Goal: Information Seeking & Learning: Learn about a topic

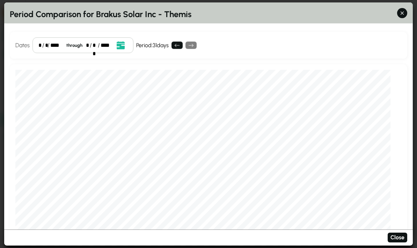
click at [404, 8] on button "button" at bounding box center [402, 13] width 10 height 10
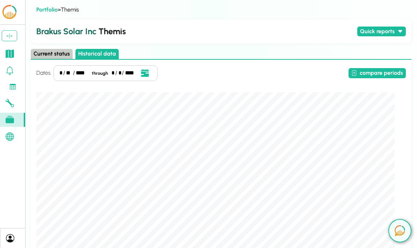
click at [8, 58] on icon at bounding box center [10, 54] width 8 height 8
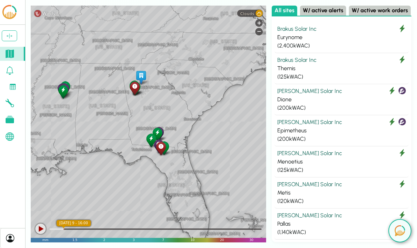
click at [330, 70] on div "Themis" at bounding box center [341, 68] width 129 height 8
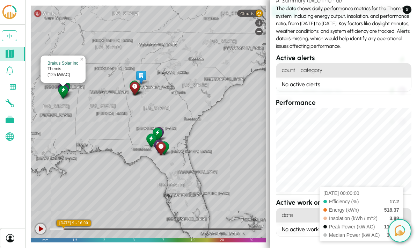
scroll to position [50, 0]
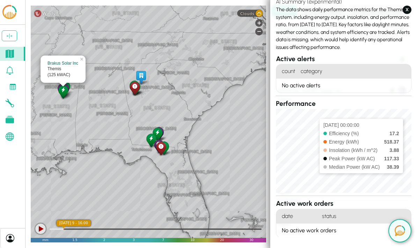
click at [137, 90] on div at bounding box center [135, 88] width 12 height 16
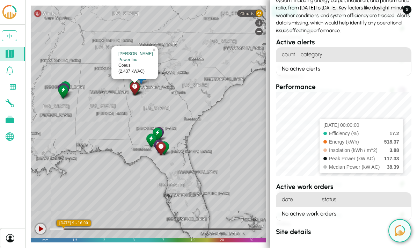
scroll to position [64, 0]
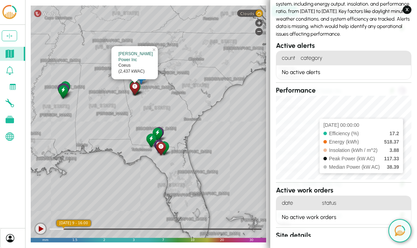
click at [140, 88] on div at bounding box center [135, 88] width 12 height 16
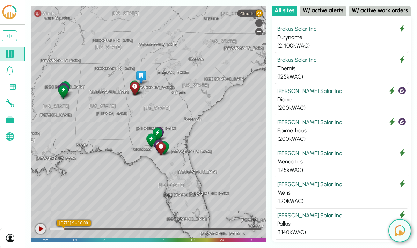
click at [134, 89] on icon at bounding box center [134, 86] width 5 height 7
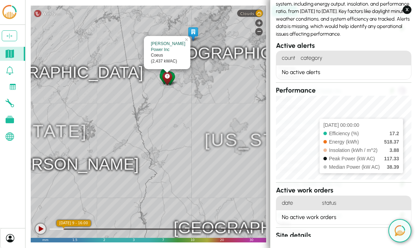
click at [127, 101] on div "[GEOGRAPHIC_DATA] [US_STATE] [GEOGRAPHIC_DATA] [GEOGRAPHIC_DATA] [GEOGRAPHIC_DA…" at bounding box center [148, 124] width 235 height 237
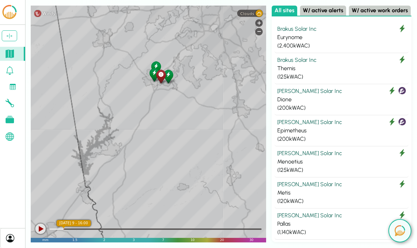
click at [163, 97] on div "Alabaster [GEOGRAPHIC_DATA] [GEOGRAPHIC_DATA] Gadsden Pell City [GEOGRAPHIC_DAT…" at bounding box center [148, 124] width 235 height 237
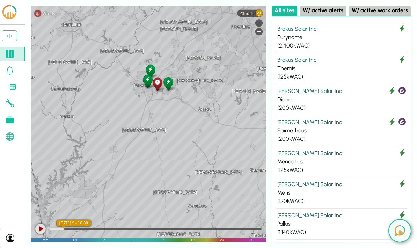
click at [158, 81] on icon at bounding box center [157, 82] width 5 height 7
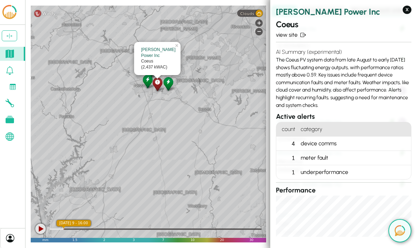
scroll to position [0, 0]
click at [285, 34] on link "view site" at bounding box center [344, 35] width 136 height 8
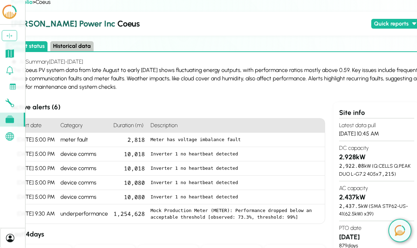
scroll to position [0, 34]
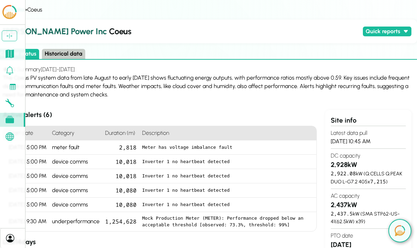
click at [85, 57] on button "Historical data" at bounding box center [63, 54] width 43 height 10
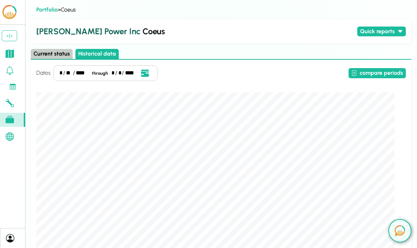
click at [375, 75] on button "compare periods" at bounding box center [377, 73] width 57 height 10
